Goal: Navigation & Orientation: Go to known website

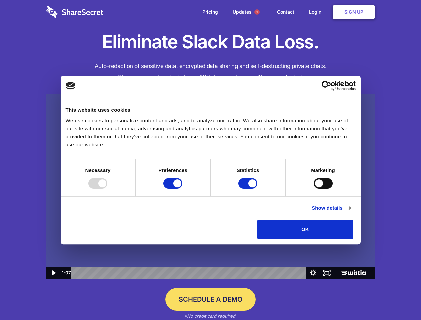
click at [210, 160] on img at bounding box center [210, 186] width 329 height 185
click at [107, 189] on div at bounding box center [97, 183] width 19 height 11
click at [182, 189] on input "Preferences" at bounding box center [172, 183] width 19 height 11
checkbox input "false"
click at [249, 189] on input "Statistics" at bounding box center [248, 183] width 19 height 11
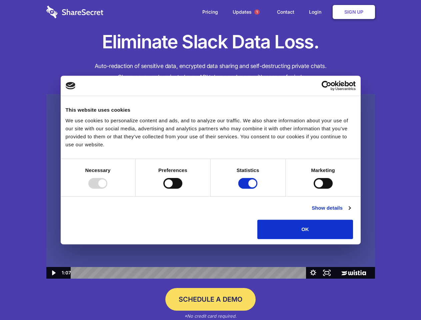
checkbox input "false"
click at [314, 189] on input "Marketing" at bounding box center [323, 183] width 19 height 11
checkbox input "true"
click at [351, 212] on link "Show details" at bounding box center [331, 208] width 39 height 8
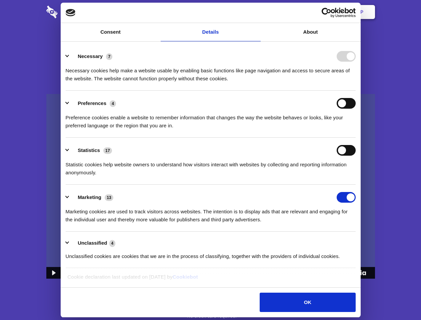
click at [356, 91] on li "Necessary 7 Necessary cookies help make a website usable by enabling basic func…" at bounding box center [211, 67] width 290 height 47
click at [257, 12] on span "1" at bounding box center [257, 11] width 5 height 5
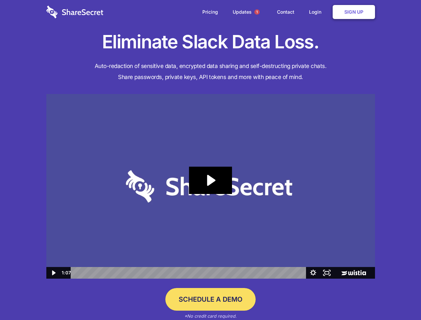
click at [211, 130] on div "Preference cookies enable a website to remember information that changes the wa…" at bounding box center [211, 119] width 290 height 21
click at [211, 186] on icon "Play Video: Sharesecret Slack Extension" at bounding box center [210, 180] width 43 height 27
